Goal: Transaction & Acquisition: Purchase product/service

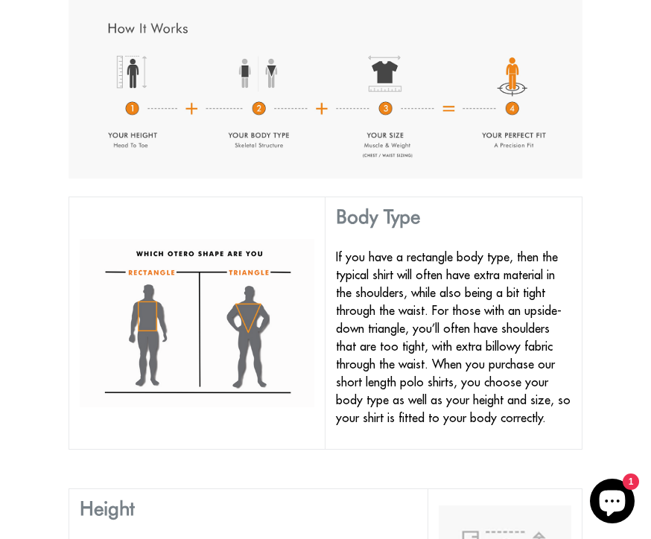
scroll to position [870, 0]
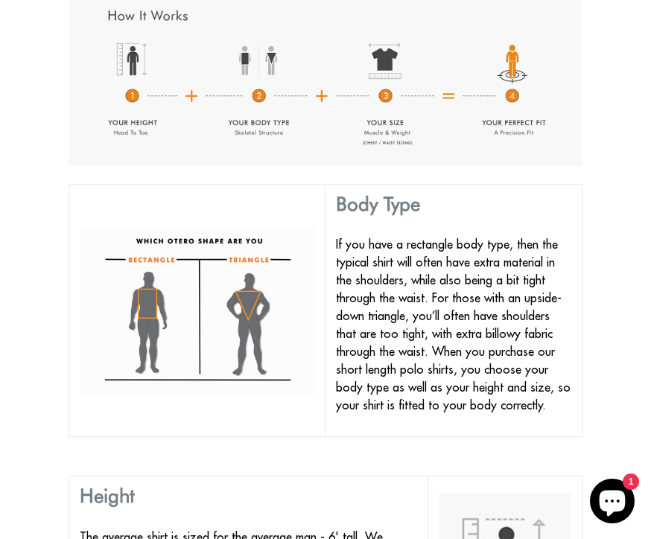
click at [76, 208] on td at bounding box center [196, 310] width 256 height 253
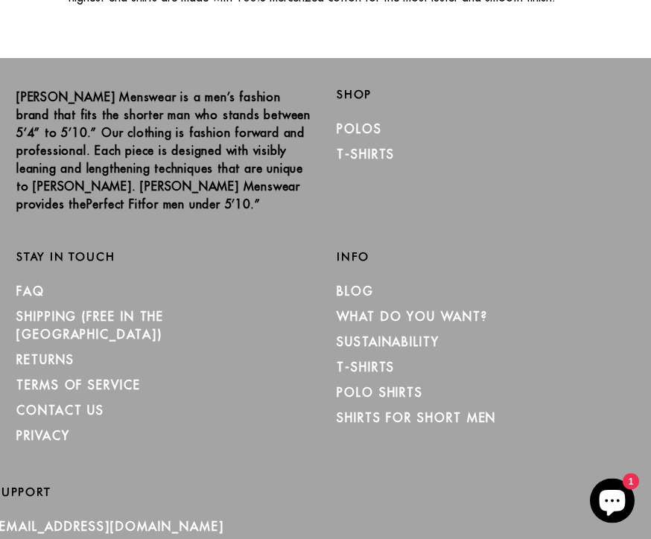
scroll to position [2799, 0]
click at [340, 121] on link "Polos" at bounding box center [359, 128] width 45 height 15
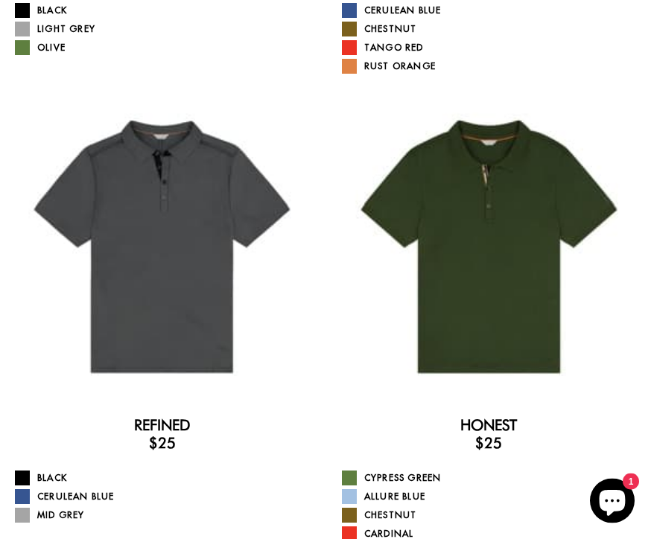
scroll to position [528, 0]
click at [71, 245] on div at bounding box center [162, 247] width 302 height 302
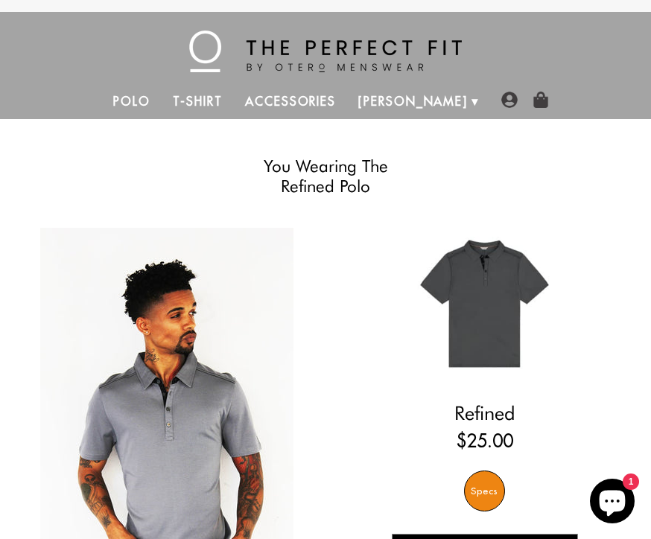
select select "M"
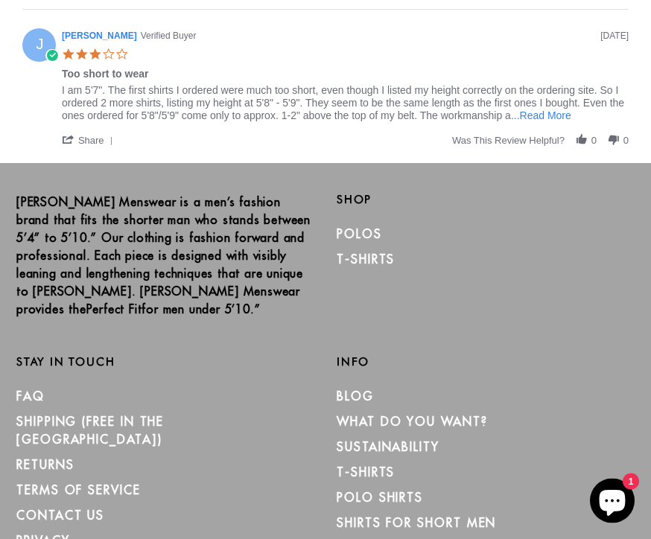
scroll to position [1904, 0]
click at [377, 264] on link "T-Shirts" at bounding box center [366, 259] width 58 height 15
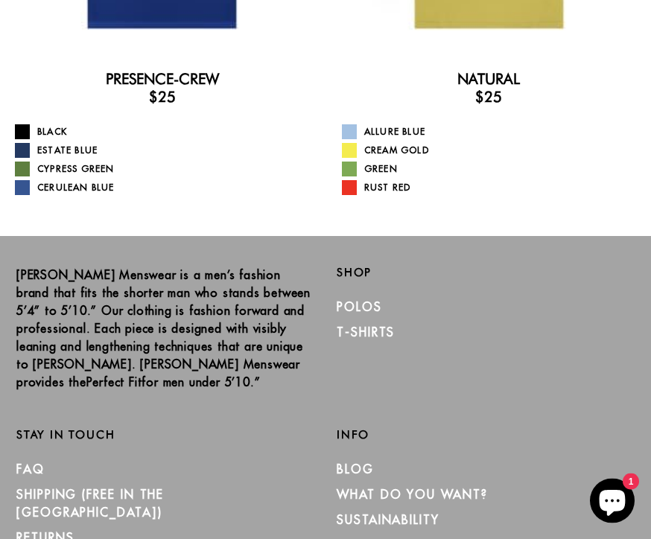
scroll to position [874, 0]
click at [363, 304] on link "Polos" at bounding box center [359, 306] width 45 height 15
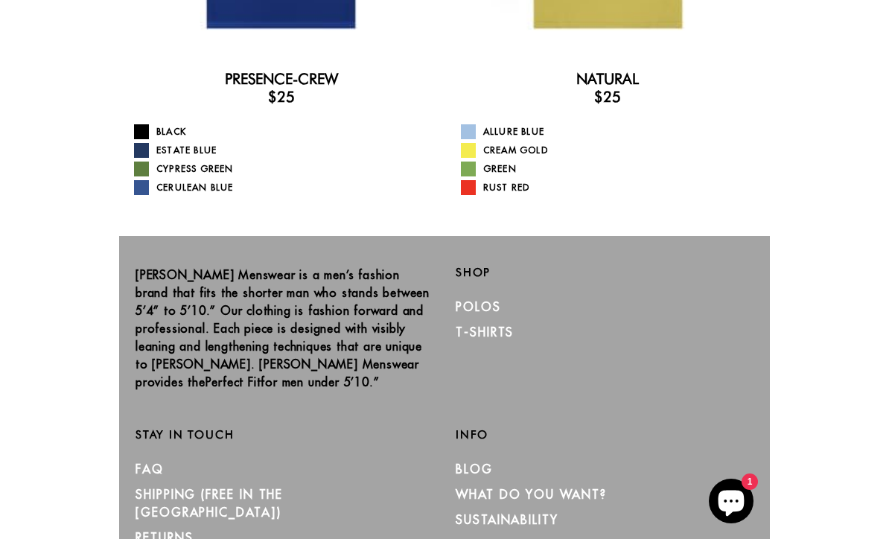
scroll to position [299, 0]
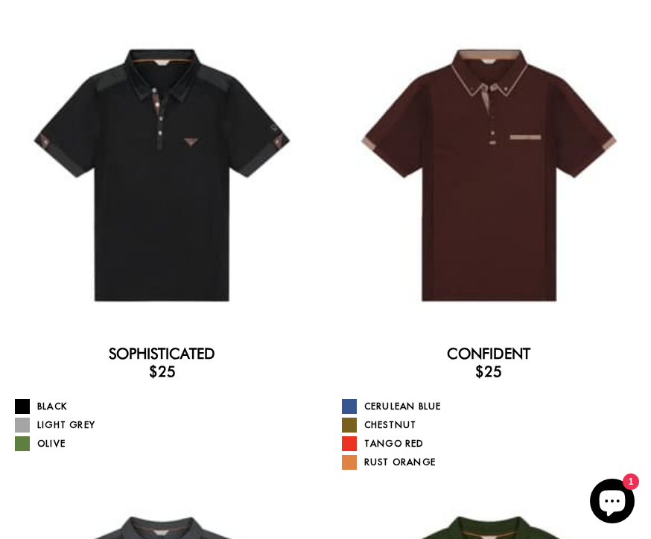
scroll to position [143, 0]
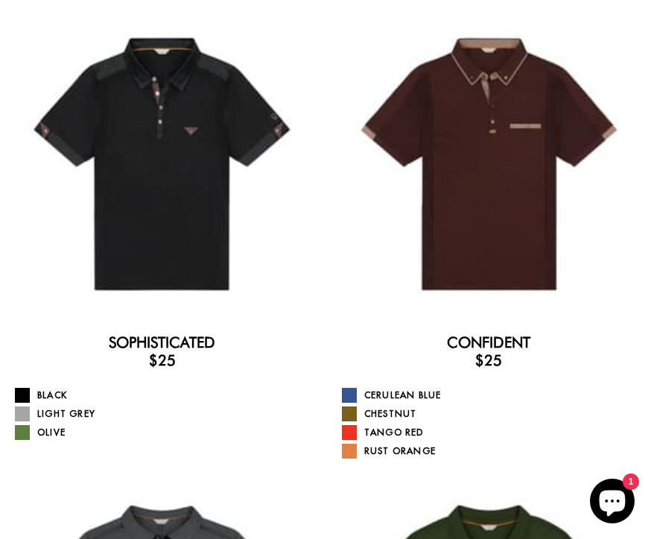
click at [140, 218] on div at bounding box center [162, 164] width 302 height 302
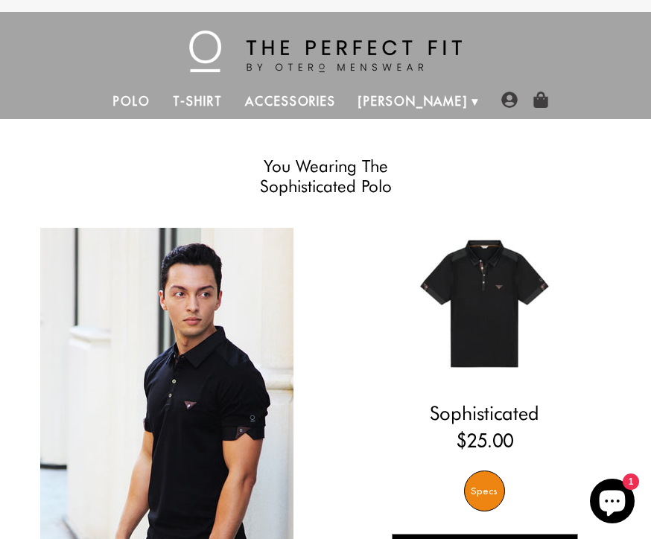
select select "M"
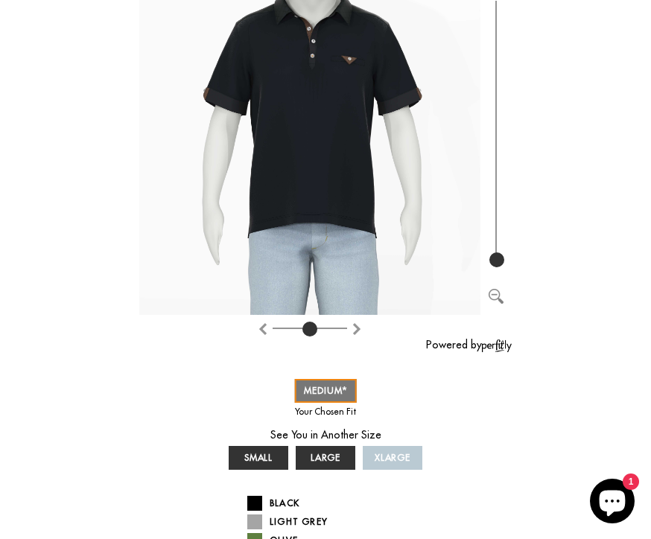
scroll to position [260, 0]
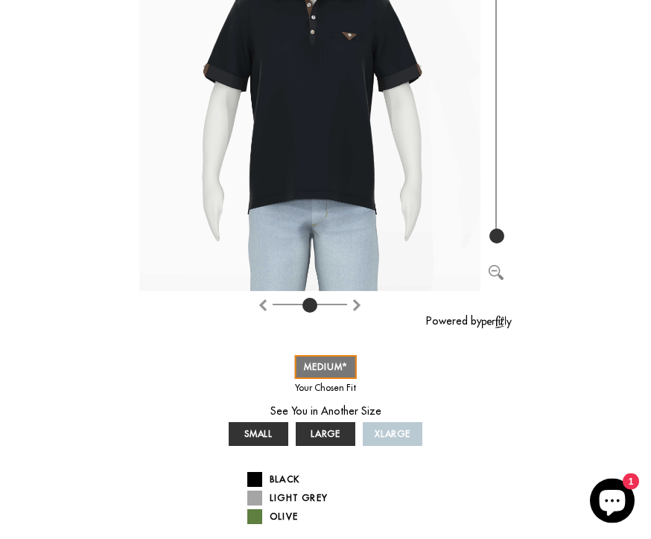
click at [75, 204] on div "You Wearing The Sophisticated Polo You're only 3 questions away from your perfe…" at bounding box center [325, 520] width 621 height 1246
click at [404, 429] on span "XLARGE" at bounding box center [392, 434] width 36 height 11
click at [336, 438] on span "LARGE" at bounding box center [325, 433] width 31 height 11
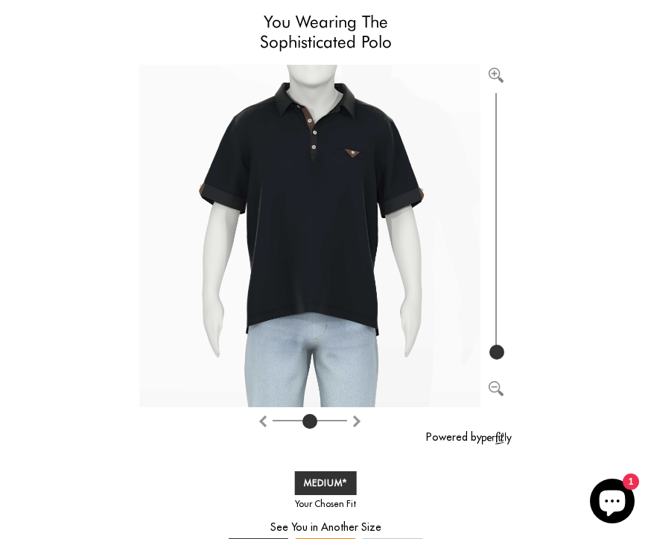
scroll to position [144, 0]
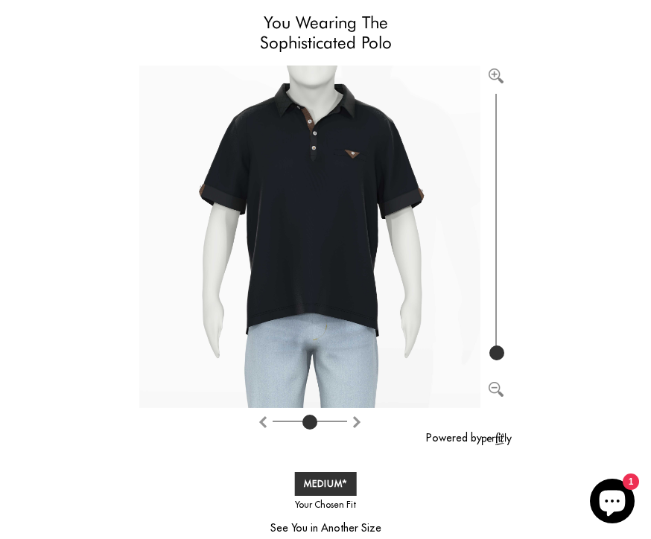
click at [348, 479] on link "MEDIUM" at bounding box center [326, 484] width 62 height 24
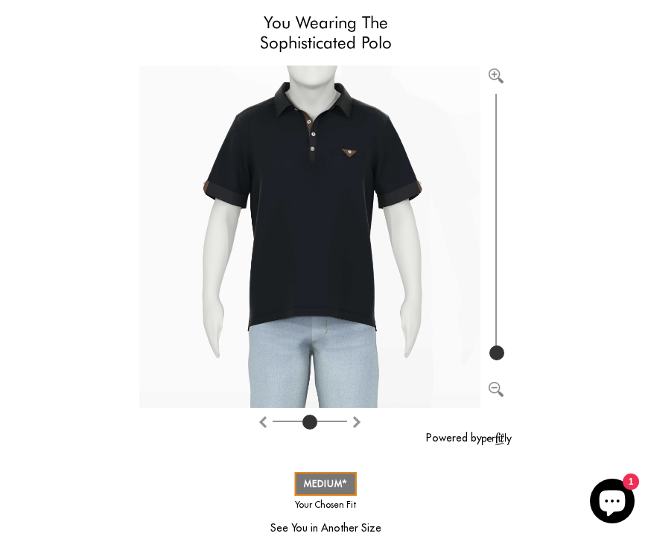
click at [341, 485] on span "MEDIUM" at bounding box center [326, 483] width 44 height 11
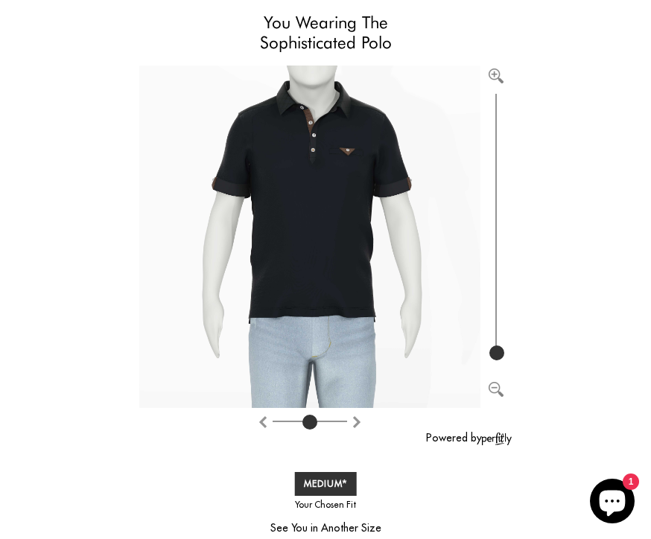
click at [344, 479] on span "MEDIUM" at bounding box center [326, 483] width 44 height 11
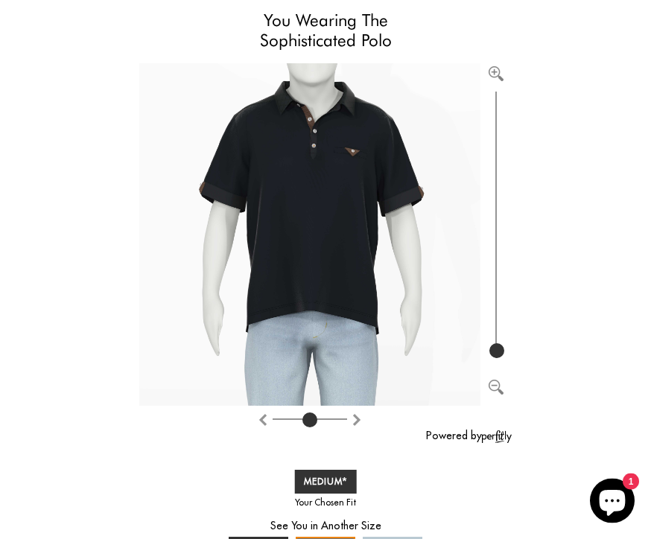
scroll to position [146, 0]
click at [266, 538] on span "SMALL" at bounding box center [258, 548] width 29 height 11
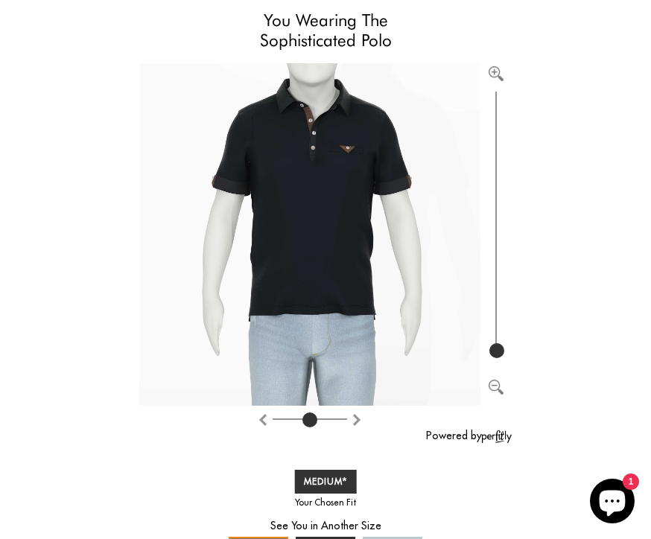
click at [345, 476] on span "MEDIUM" at bounding box center [326, 481] width 44 height 11
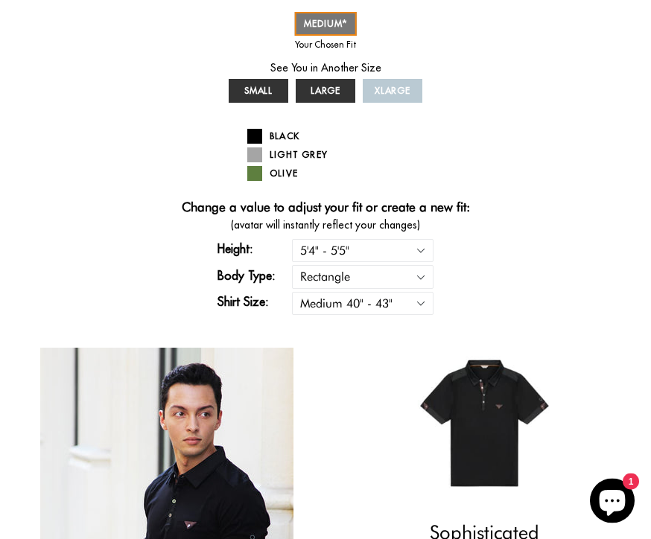
scroll to position [626, 0]
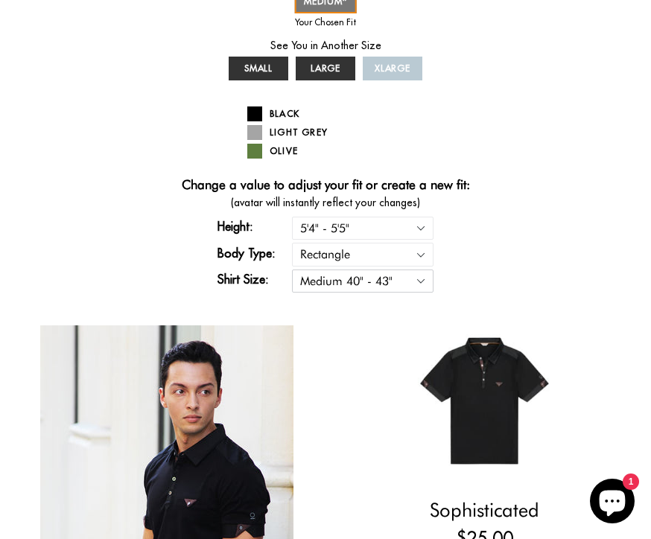
click at [423, 278] on select "Small 36" - 39" Medium 40" - 43" Large 44" - 47" Extra Large 48" - 50"" at bounding box center [362, 281] width 141 height 23
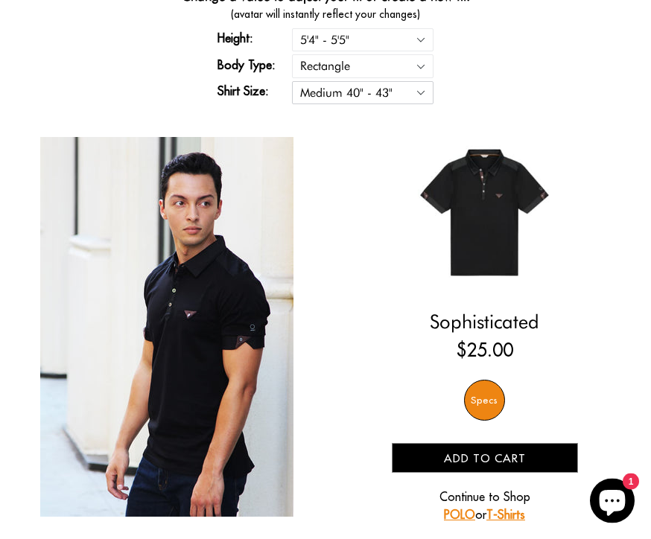
scroll to position [807, 0]
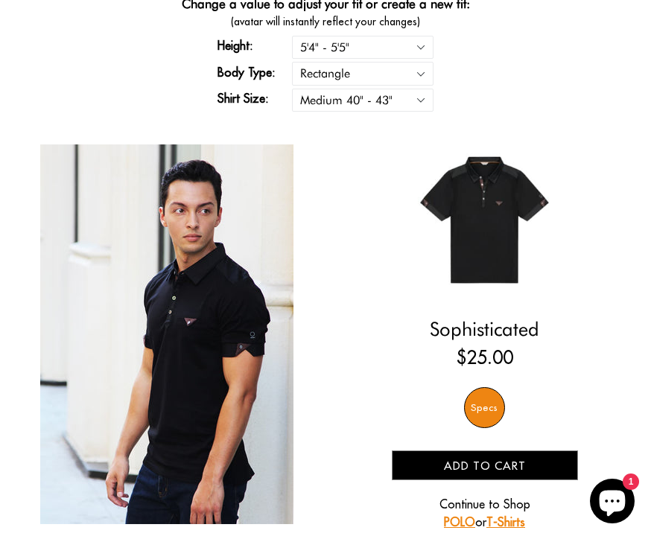
click at [491, 213] on img at bounding box center [485, 220] width 152 height 152
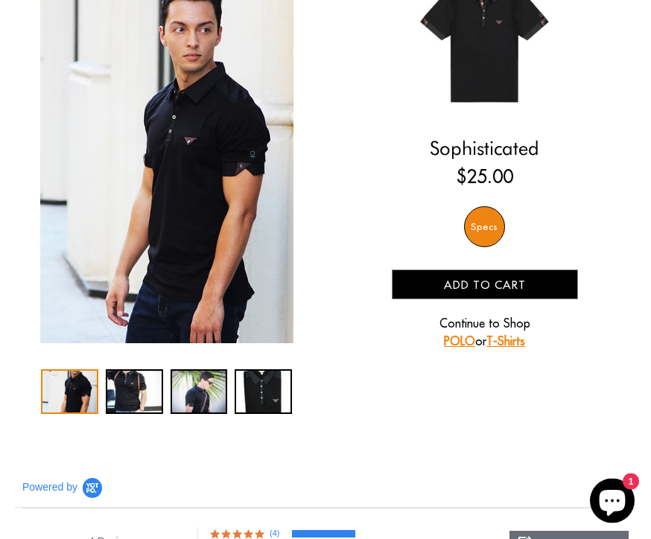
scroll to position [1056, 0]
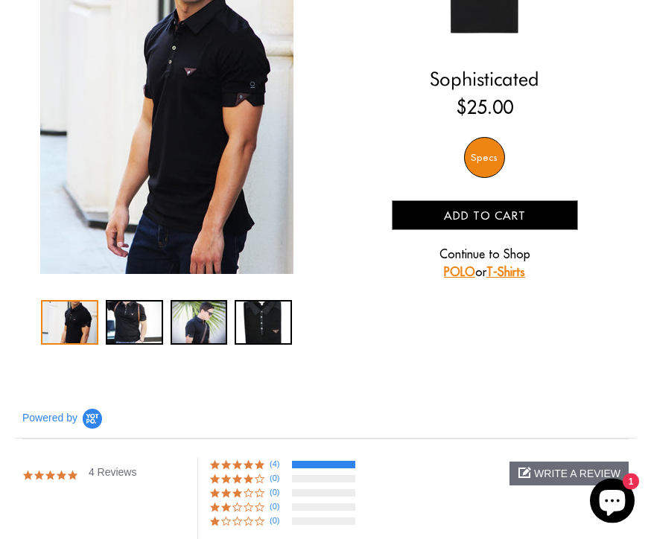
click at [192, 323] on div "3 / 4" at bounding box center [198, 323] width 57 height 45
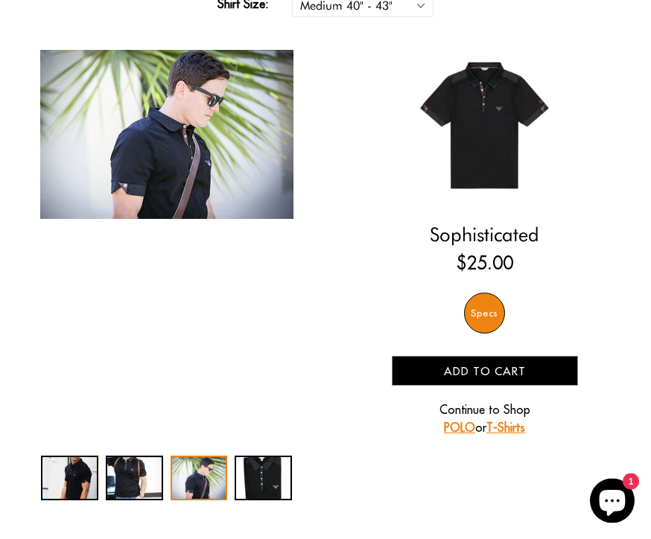
scroll to position [902, 0]
click at [274, 478] on div "4 / 4" at bounding box center [263, 478] width 57 height 45
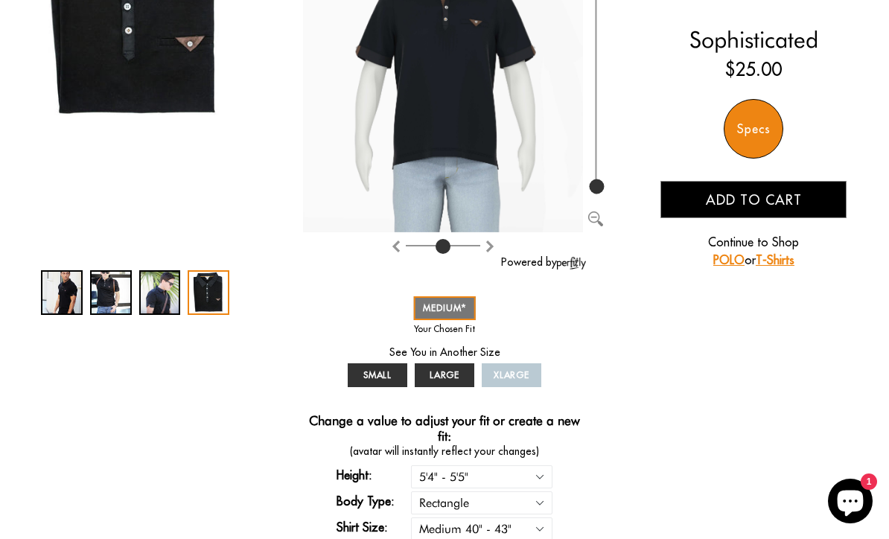
scroll to position [235, 0]
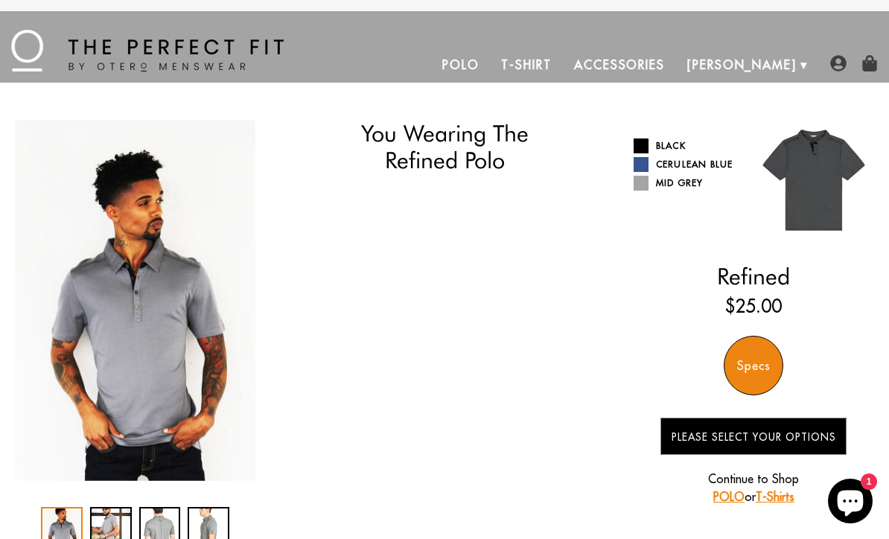
select select "M"
